Goal: Task Accomplishment & Management: Manage account settings

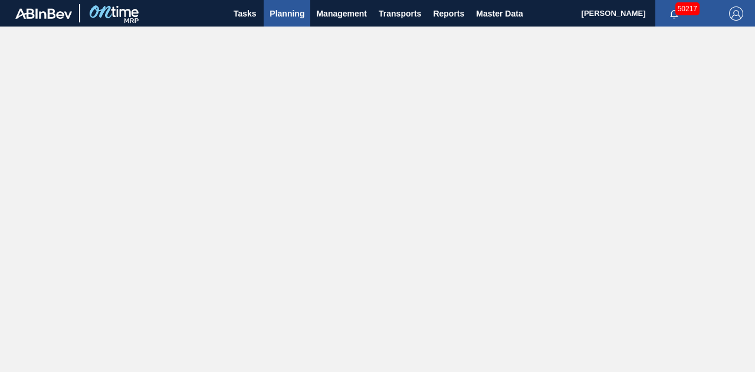
click at [285, 13] on span "Planning" at bounding box center [286, 13] width 35 height 14
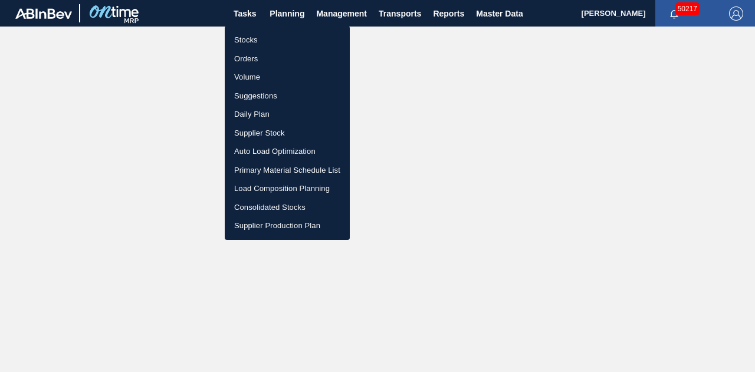
click at [246, 40] on li "Stocks" at bounding box center [287, 40] width 125 height 19
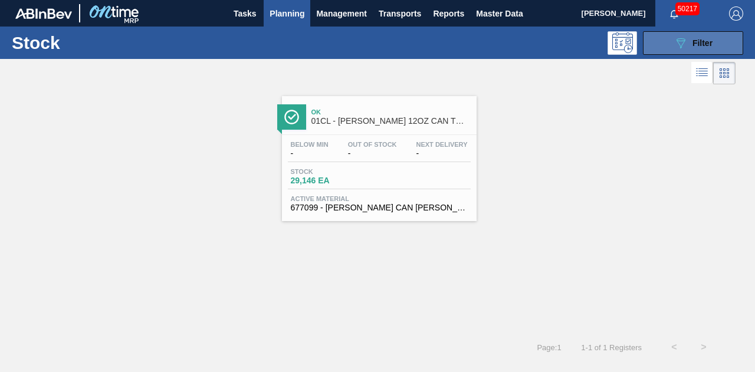
click at [690, 47] on div "089F7B8B-B2A5-4AFE-B5C0-19BA573D28AC Filter" at bounding box center [692, 43] width 39 height 14
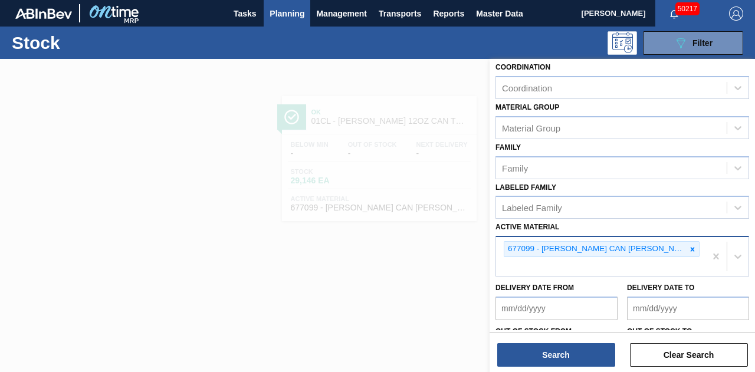
scroll to position [177, 0]
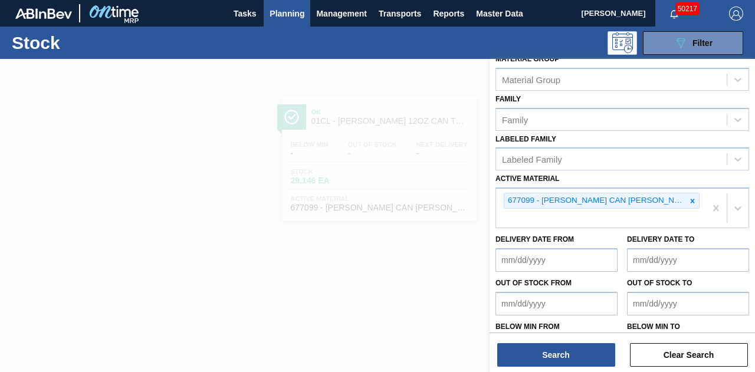
click at [259, 250] on div at bounding box center [377, 245] width 755 height 372
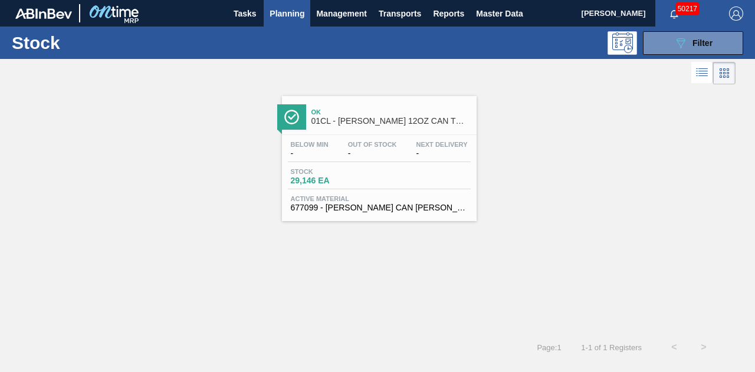
click at [353, 207] on span "677099 - [PERSON_NAME] CAN [PERSON_NAME] 12OZ TWNSTK 30/12 CAN 0724" at bounding box center [379, 207] width 177 height 9
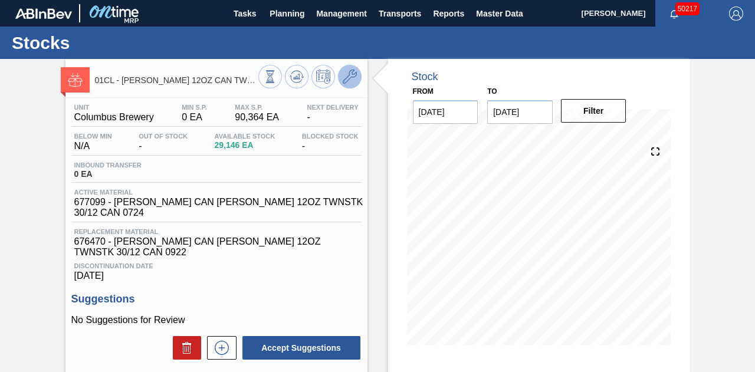
click at [347, 75] on icon at bounding box center [350, 77] width 14 height 14
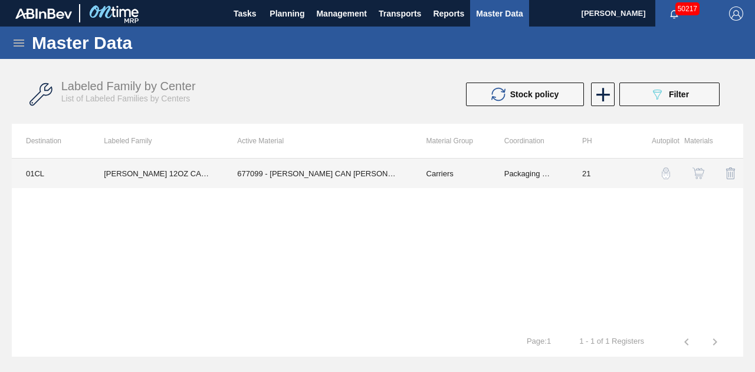
click at [317, 176] on td "677099 - [PERSON_NAME] CAN [PERSON_NAME] 12OZ TWNSTK 30/12 CAN 0724" at bounding box center [317, 173] width 189 height 29
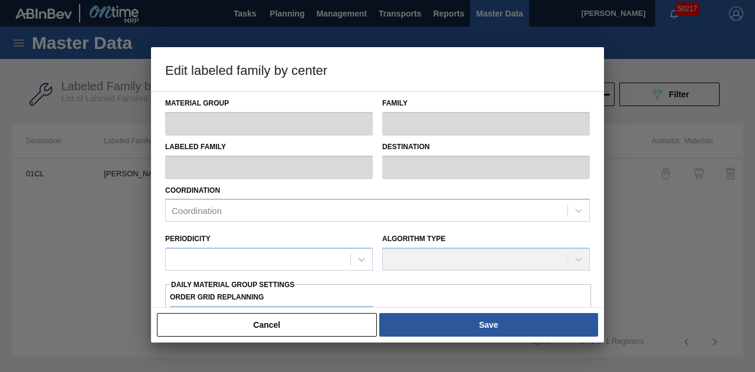
type input "Carriers"
type input "Can Carriers"
type input "[PERSON_NAME] 12OZ CAN TWNSTK 30/12 CAN"
type input "01CL - Columbus Brewery"
type input "21"
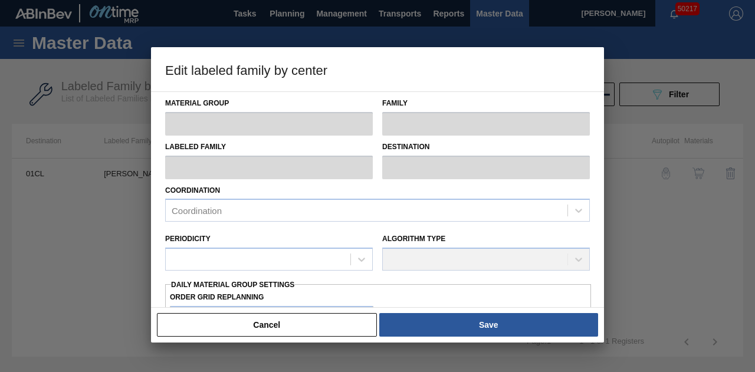
type input "0"
type input "90,364"
type input "1"
type input "904"
checkbox input "true"
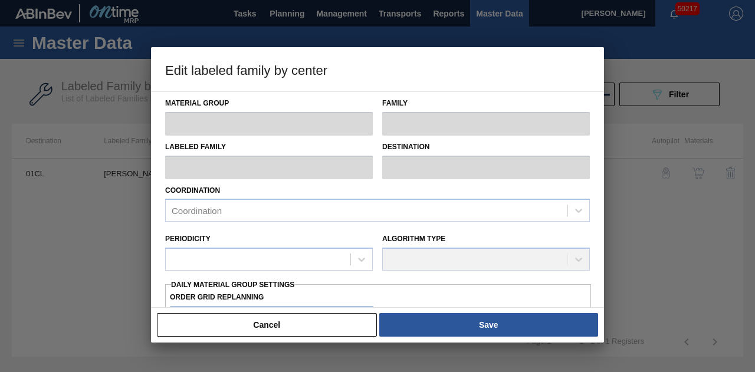
checkbox input "true"
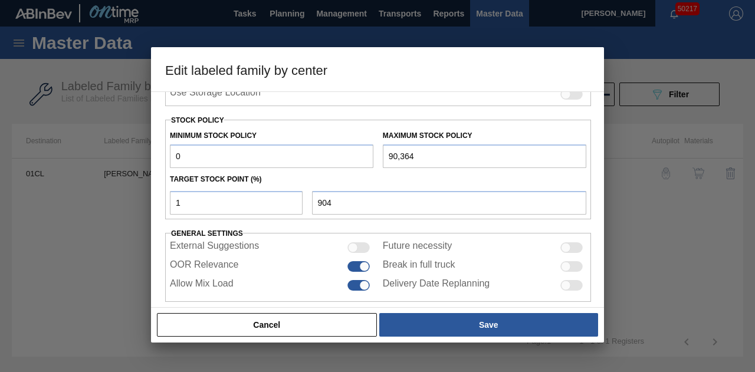
scroll to position [295, 0]
drag, startPoint x: 203, startPoint y: 156, endPoint x: 152, endPoint y: 161, distance: 51.5
click at [152, 161] on div "Material Group Carriers Family Can Carriers Labeled Family [PERSON_NAME] 12OZ C…" at bounding box center [377, 199] width 453 height 216
type input "6"
type input "910"
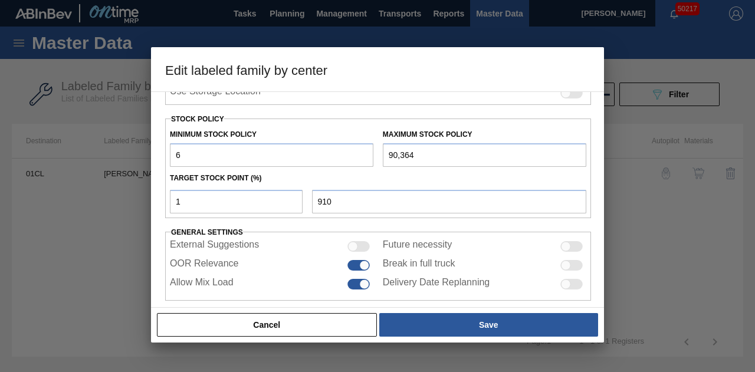
type input "64"
type input "967"
type input "640"
type input "1,537"
type input "6,400"
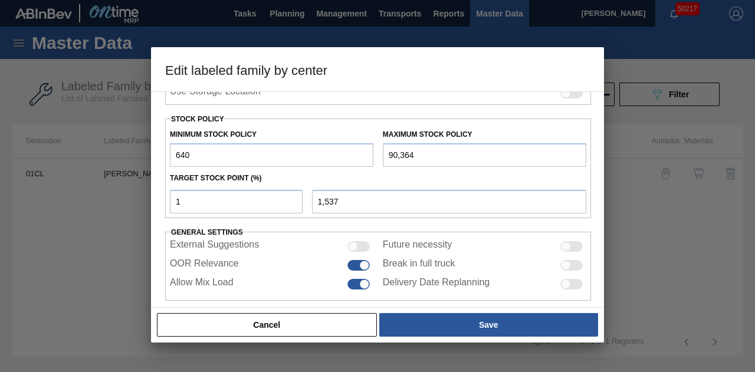
type input "7,240"
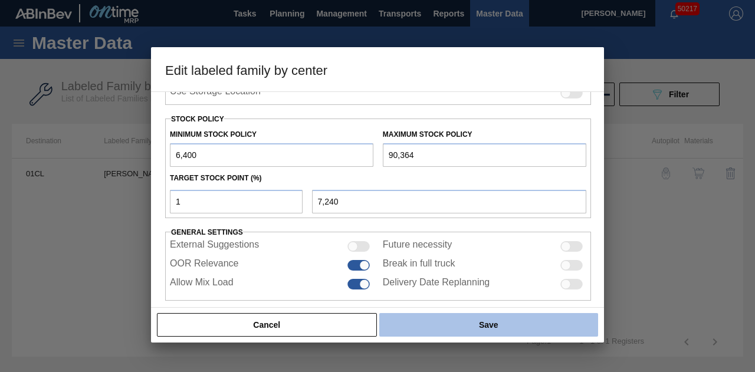
type input "6,400"
click at [456, 327] on button "Save" at bounding box center [488, 325] width 219 height 24
